Goal: Task Accomplishment & Management: Use online tool/utility

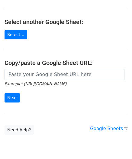
scroll to position [60, 0]
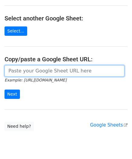
click at [25, 74] on input "url" at bounding box center [65, 70] width 120 height 11
paste input "https://docs.google.com/spreadsheets/d/1be1KXJc2nizftPkxMP98FLFL7OuLdOMaS3qzWxL…"
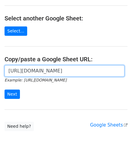
scroll to position [0, 132]
type input "https://docs.google.com/spreadsheets/d/1be1KXJc2nizftPkxMP98FLFL7OuLdOMaS3qzWxL…"
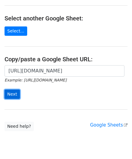
click at [12, 93] on input "Next" at bounding box center [12, 94] width 15 height 9
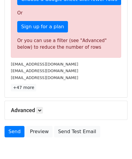
scroll to position [203, 0]
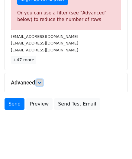
click at [39, 81] on link at bounding box center [39, 83] width 7 height 7
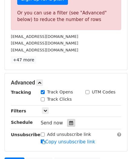
click at [69, 122] on icon at bounding box center [71, 123] width 4 height 4
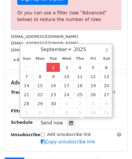
type input "[DATE] 12:00"
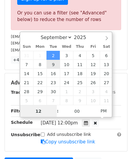
scroll to position [0, 0]
paste input "4"
type input "4"
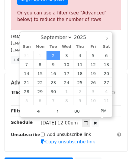
type input "[DATE] 16:00"
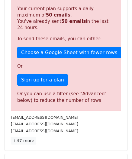
scroll to position [276, 0]
